Goal: Find contact information: Find contact information

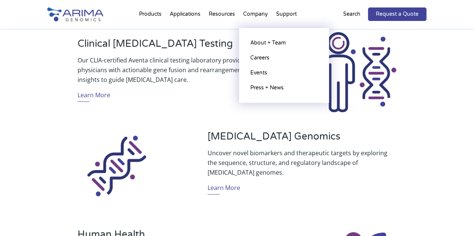
scroll to position [361, 0]
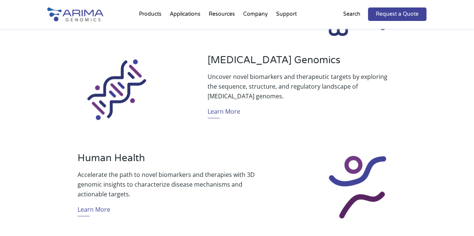
drag, startPoint x: 243, startPoint y: 115, endPoint x: 323, endPoint y: -45, distance: 179.5
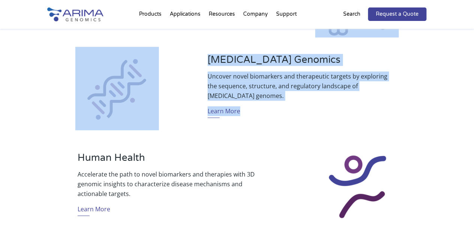
click at [51, 89] on div at bounding box center [117, 88] width 139 height 83
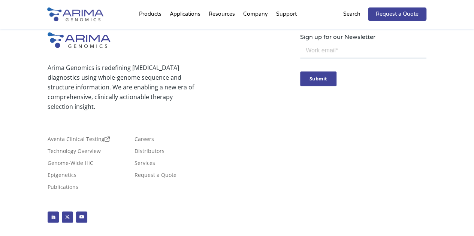
scroll to position [1836, 0]
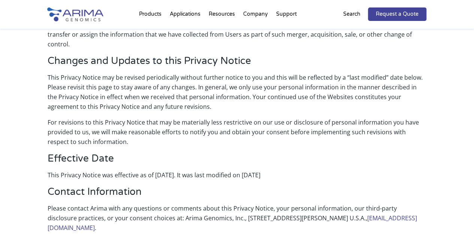
scroll to position [1529, 0]
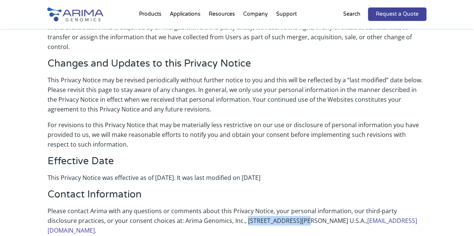
drag, startPoint x: 214, startPoint y: 201, endPoint x: 271, endPoint y: 199, distance: 57.3
click at [271, 206] on p "Please contact Arima with any questions or comments about this Privacy Notice, …" at bounding box center [237, 223] width 379 height 35
copy p "6404 Nancy Ridge Dr"
